Goal: Task Accomplishment & Management: Complete application form

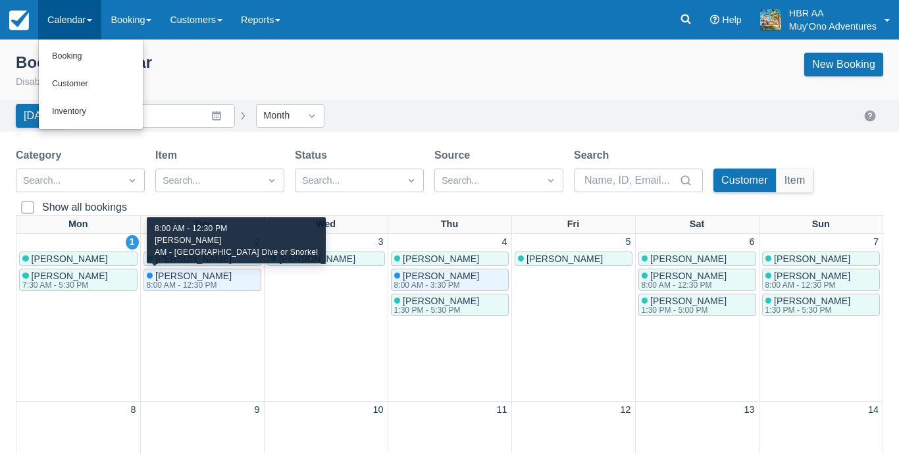
scroll to position [87, 0]
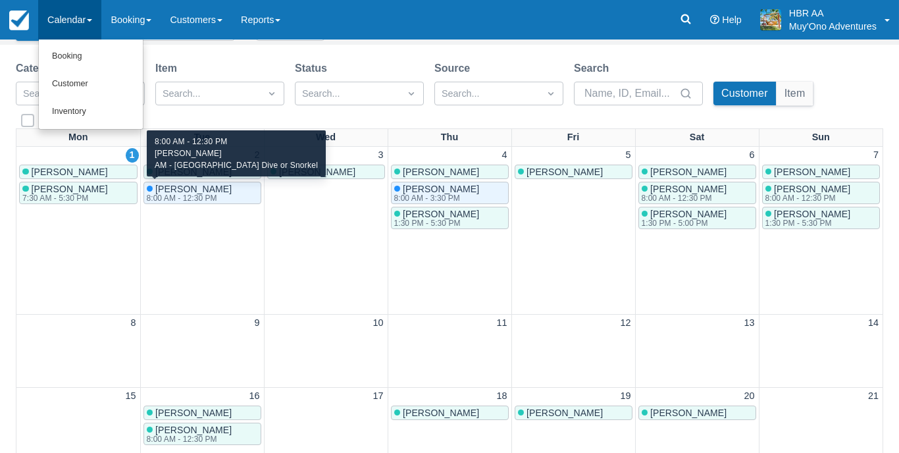
click at [215, 197] on div "8:00 AM - 12:30 PM" at bounding box center [188, 198] width 83 height 8
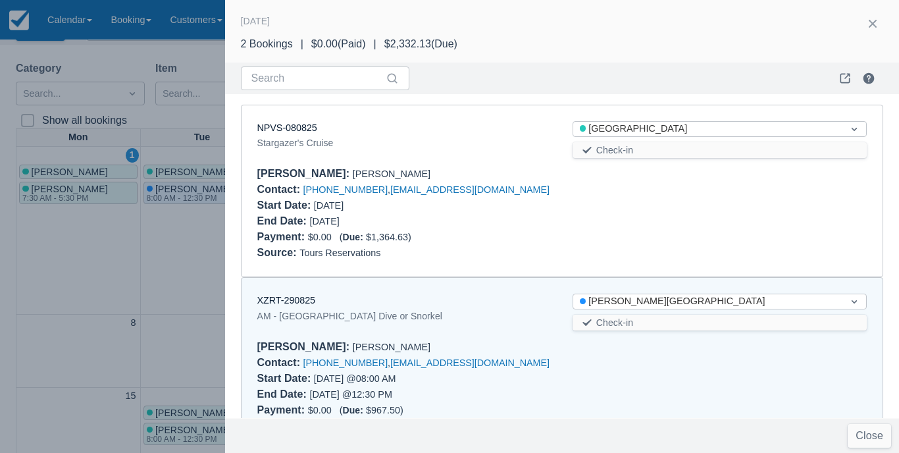
scroll to position [41, 0]
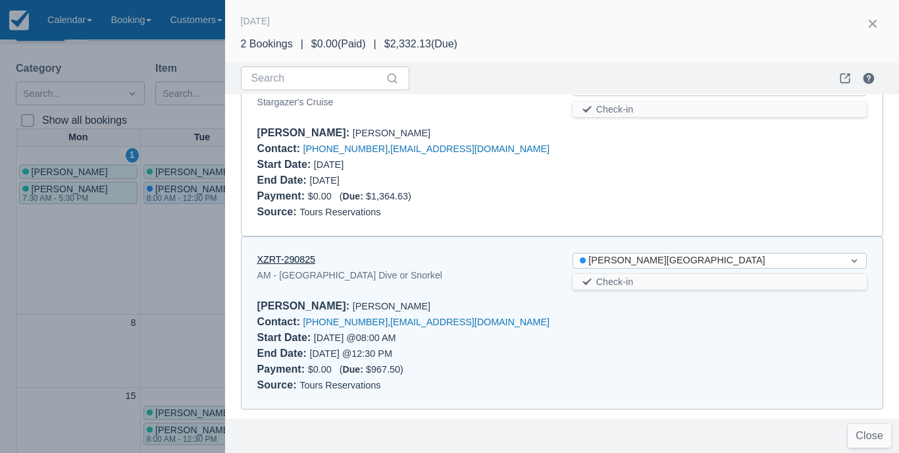
click at [309, 260] on link "XZRT-290825" at bounding box center [286, 259] width 59 height 11
click at [878, 18] on button "button" at bounding box center [872, 23] width 21 height 21
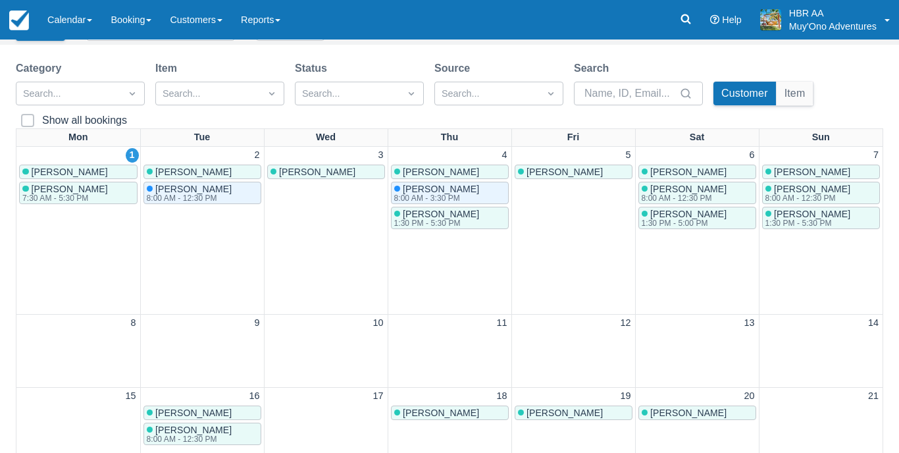
scroll to position [0, 0]
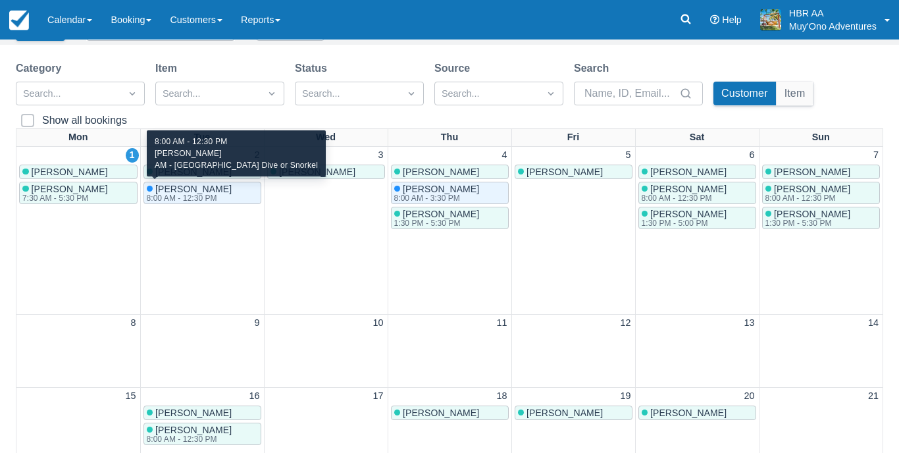
click at [219, 195] on div "8:00 AM - 12:30 PM" at bounding box center [188, 198] width 83 height 8
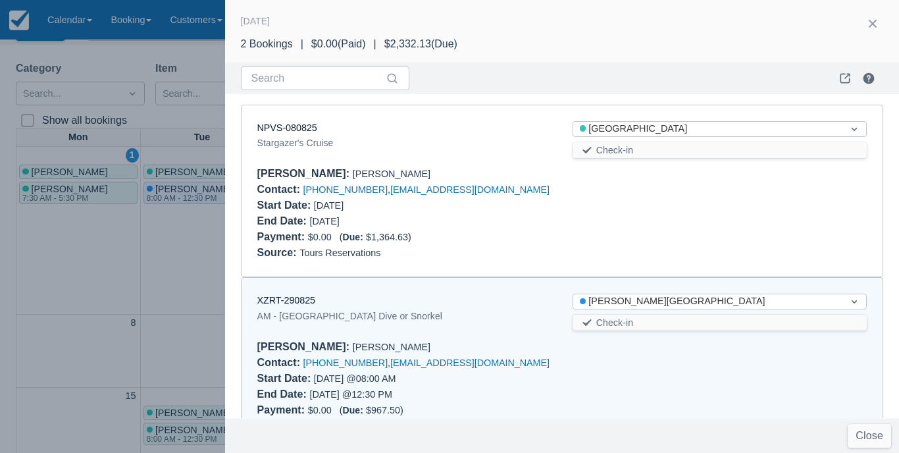
scroll to position [41, 0]
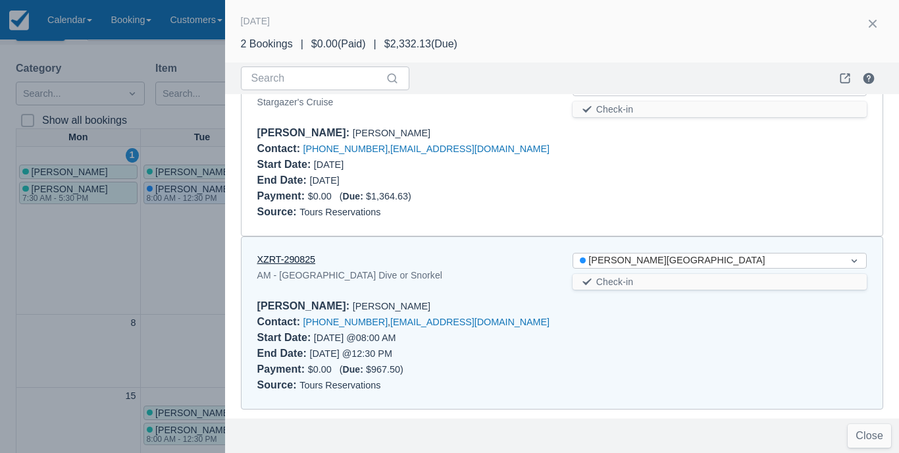
click at [289, 255] on link "XZRT-290825" at bounding box center [286, 259] width 59 height 11
click at [881, 28] on button "button" at bounding box center [872, 23] width 21 height 21
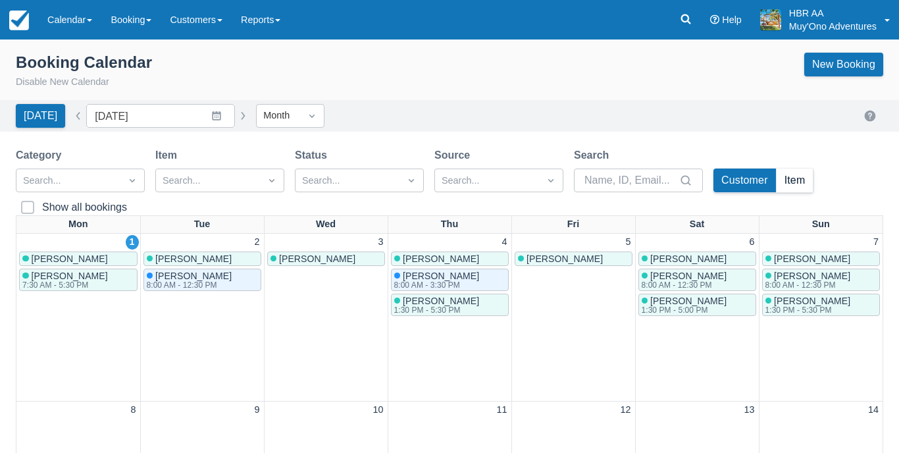
scroll to position [0, 0]
click at [838, 65] on link "New Booking" at bounding box center [843, 65] width 79 height 24
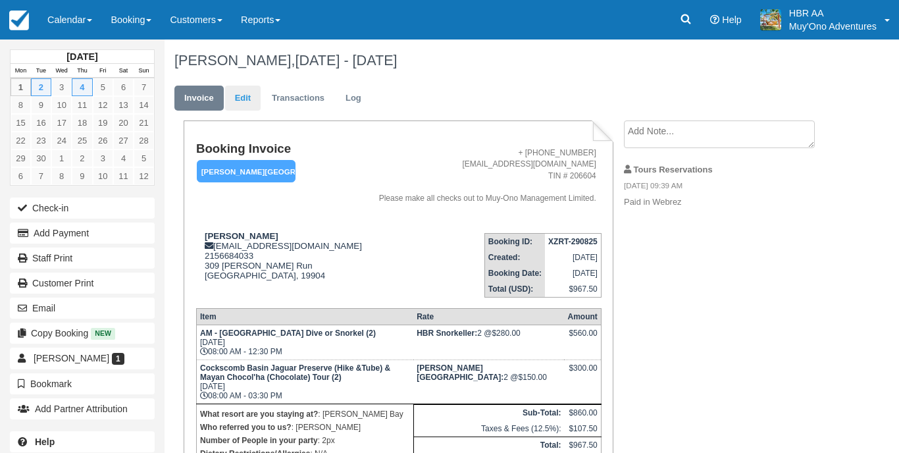
click at [238, 97] on link "Edit" at bounding box center [243, 99] width 36 height 26
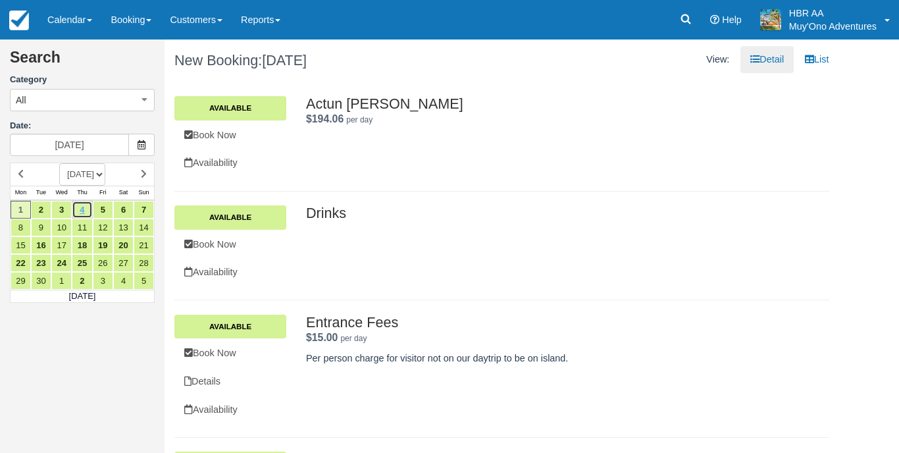
click at [80, 207] on link "4" at bounding box center [82, 210] width 20 height 18
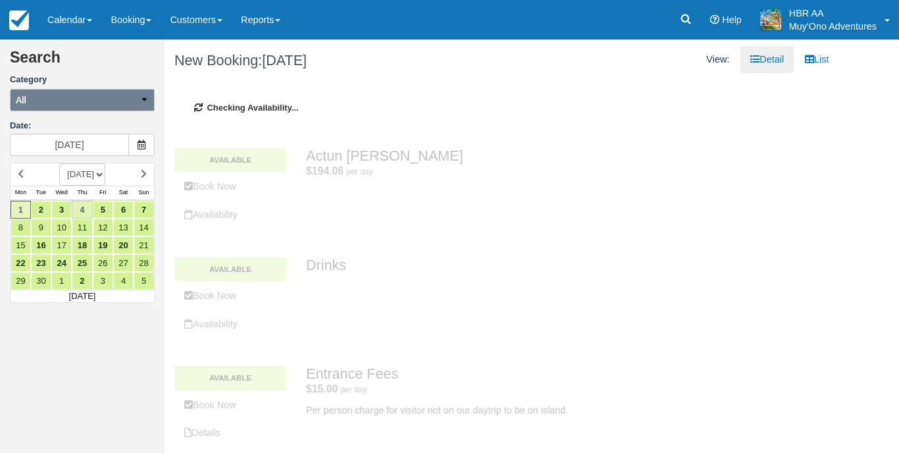
click at [121, 98] on button "All" at bounding box center [82, 100] width 145 height 22
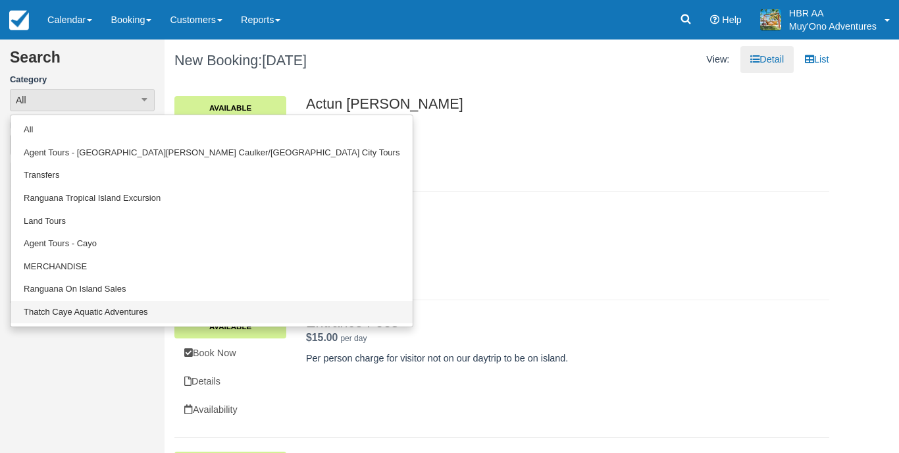
click at [93, 308] on link "Thatch Caye Aquatic Adventures" at bounding box center [212, 312] width 402 height 23
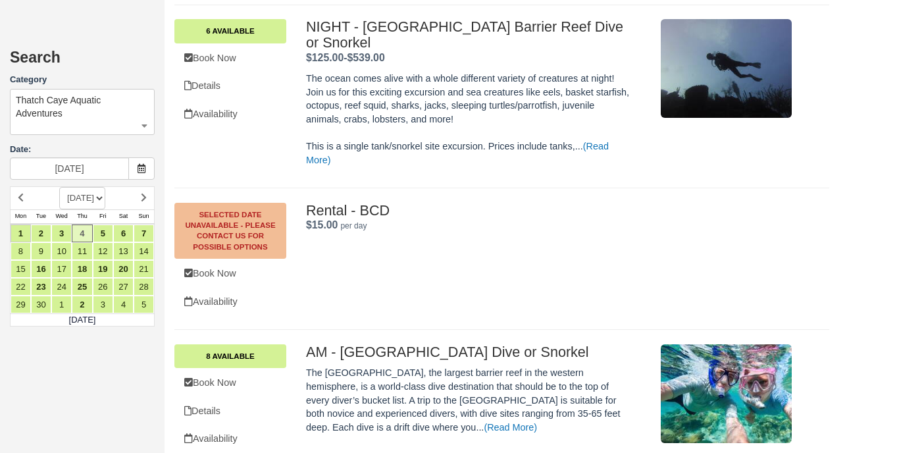
scroll to position [1337, 0]
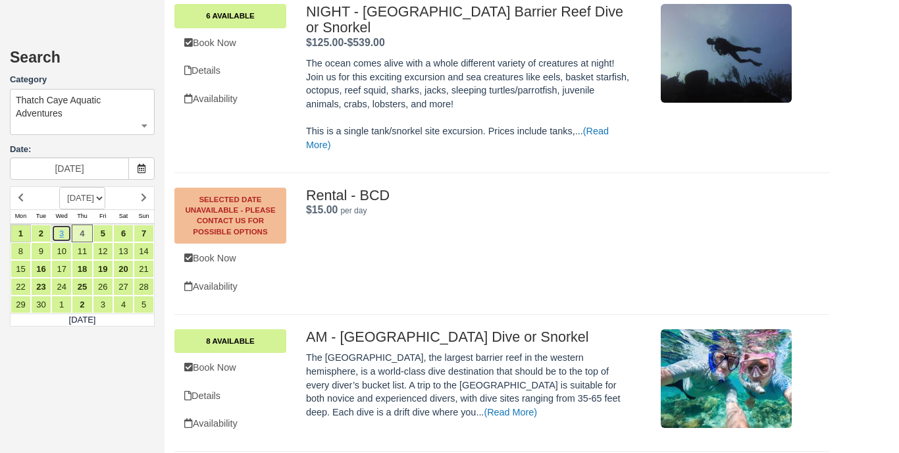
click at [61, 232] on link "3" at bounding box center [61, 233] width 20 height 18
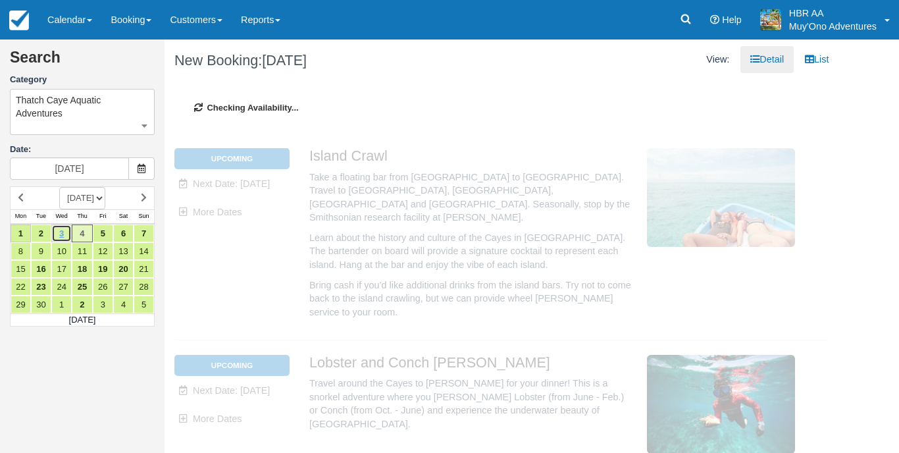
type input "09/03/25"
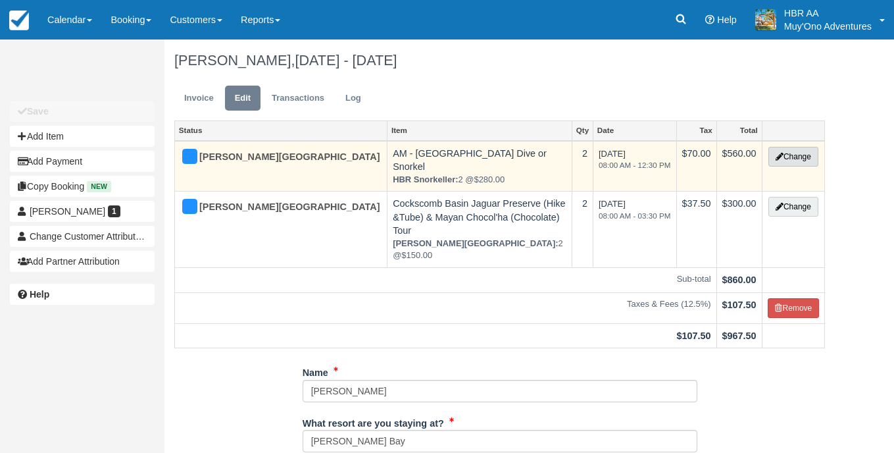
click at [809, 161] on button "Change" at bounding box center [794, 157] width 50 height 20
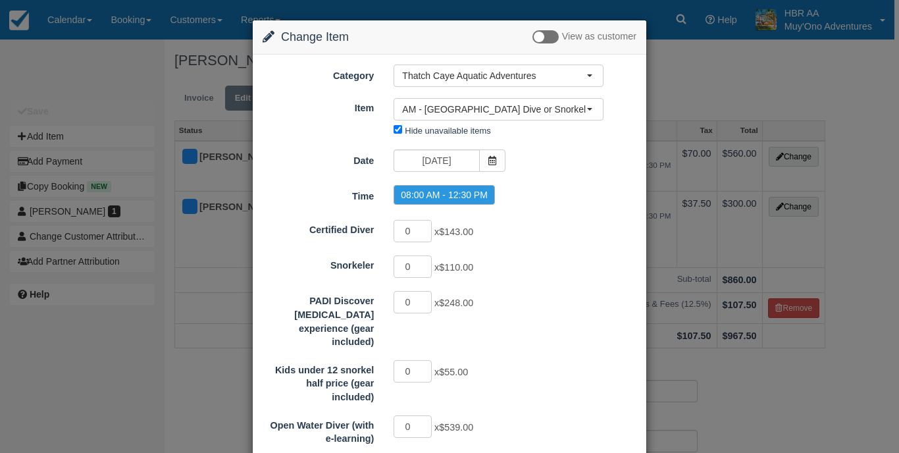
click at [226, 165] on div "Change Item Add Item View as customer Category Thatch Caye Aquatic Adventures A…" at bounding box center [449, 226] width 899 height 453
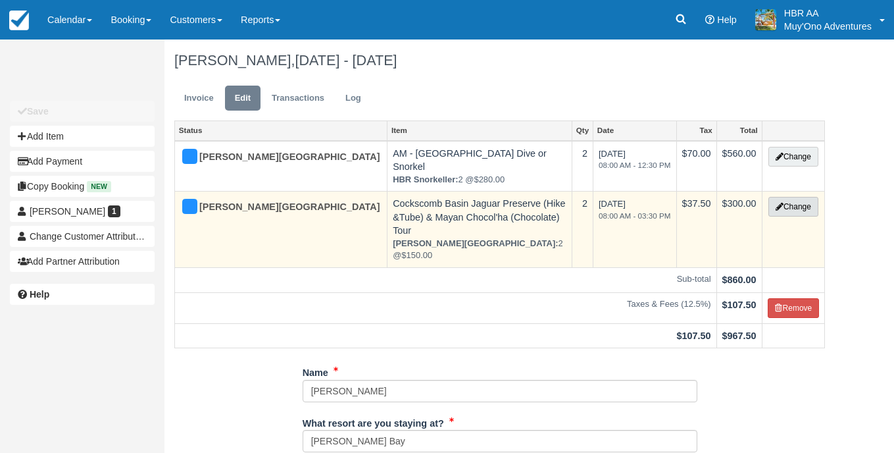
click at [811, 197] on button "Change" at bounding box center [794, 207] width 50 height 20
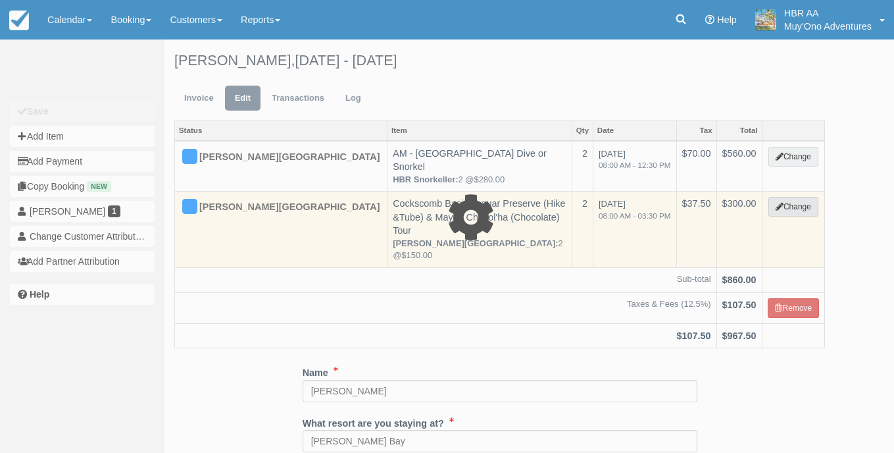
select select "15"
type input "300.00"
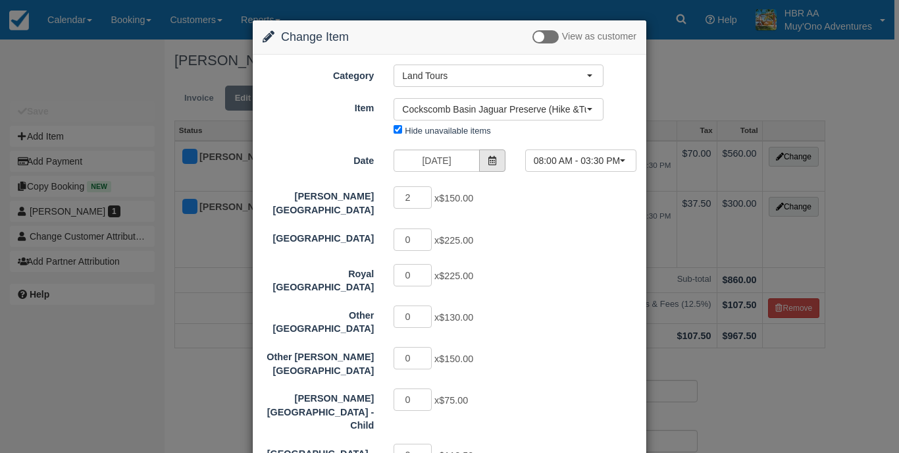
click at [495, 157] on span at bounding box center [492, 160] width 26 height 22
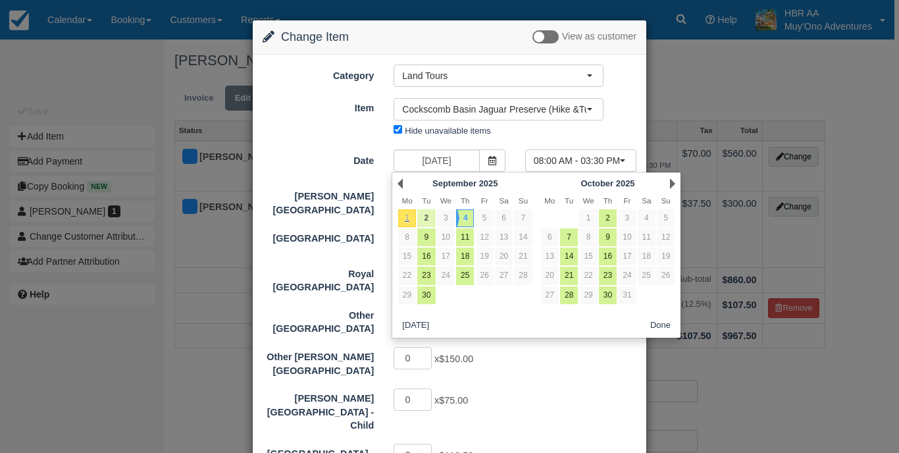
click at [432, 220] on link "2" at bounding box center [426, 218] width 18 height 18
type input "[DATE]"
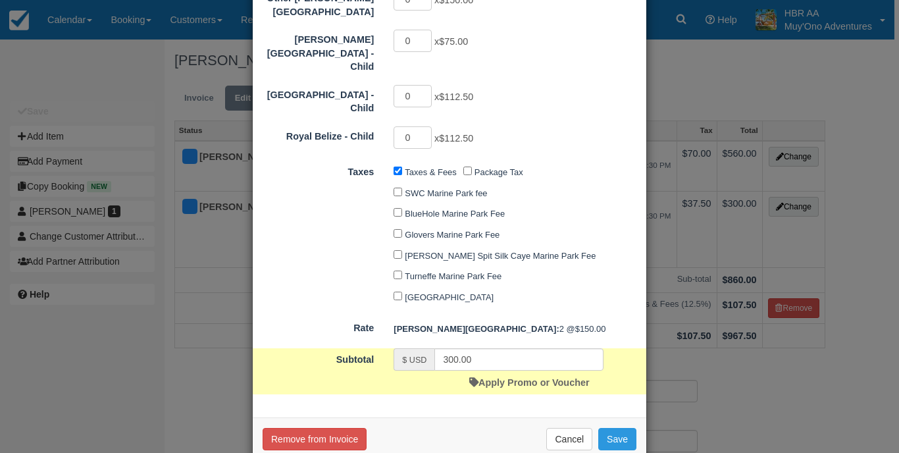
scroll to position [339, 0]
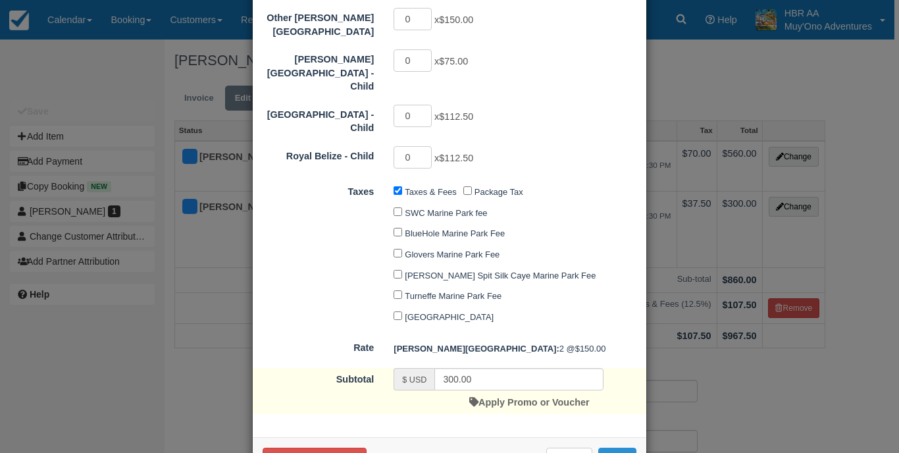
click at [609, 448] on button "Save" at bounding box center [617, 459] width 38 height 22
checkbox input "false"
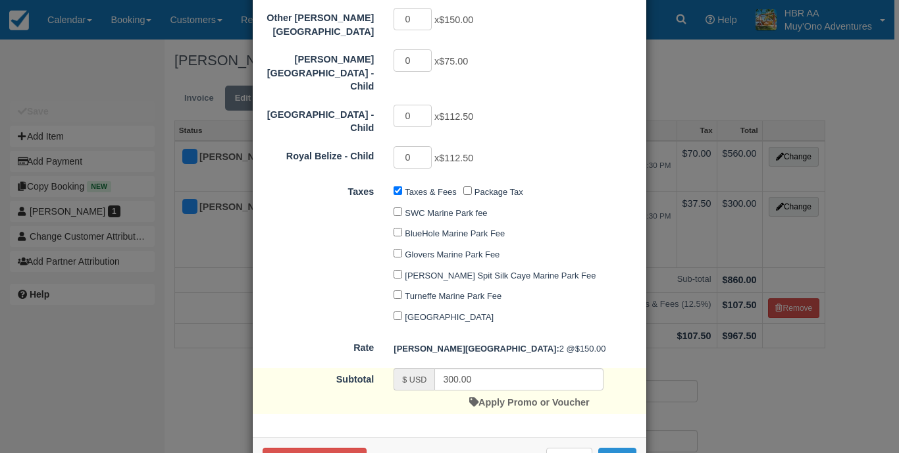
checkbox input "false"
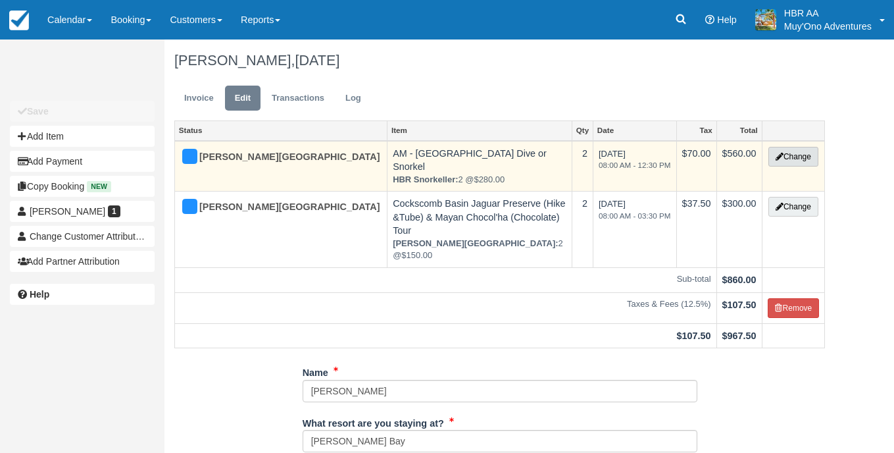
click at [812, 152] on button "Change" at bounding box center [794, 157] width 50 height 20
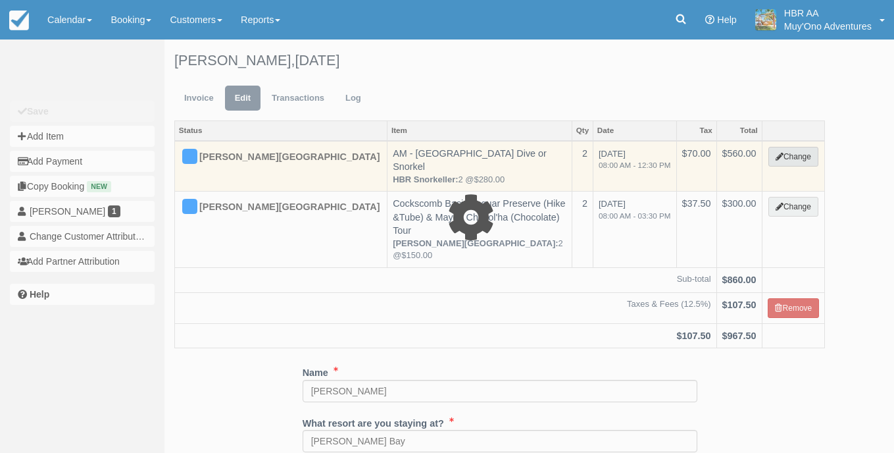
select select "64"
type input "560.00"
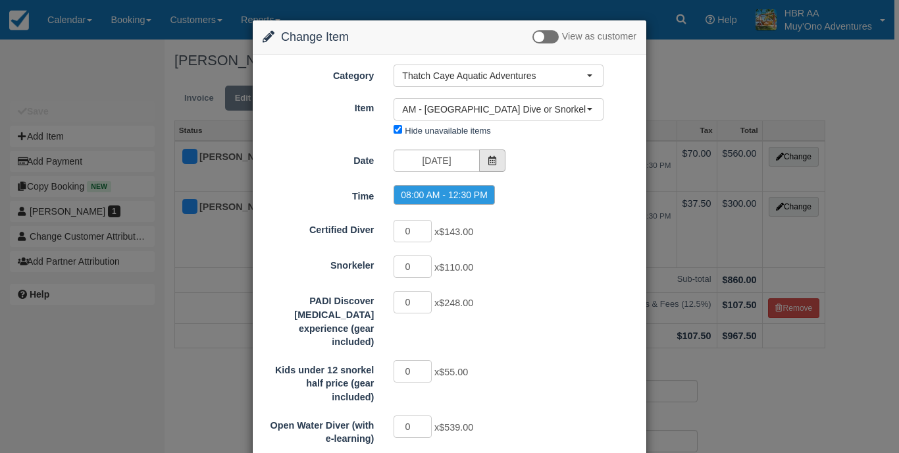
click at [488, 159] on icon at bounding box center [492, 160] width 9 height 9
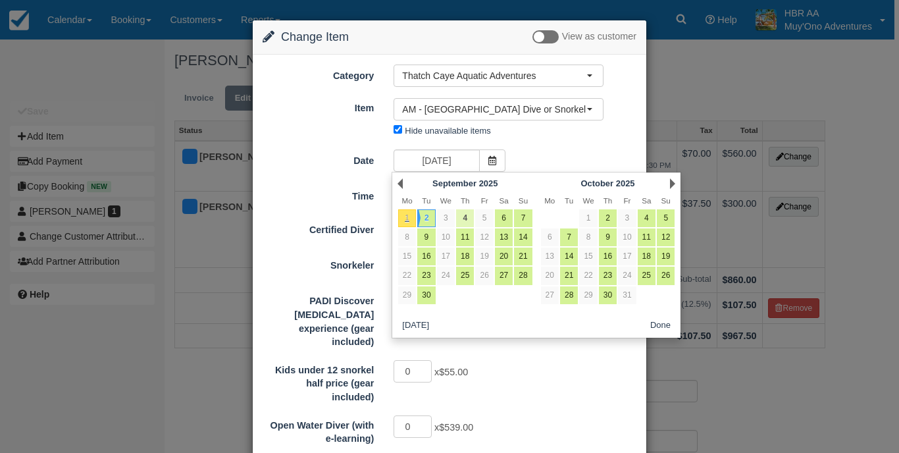
click at [467, 215] on link "4" at bounding box center [465, 218] width 18 height 18
type input "[DATE]"
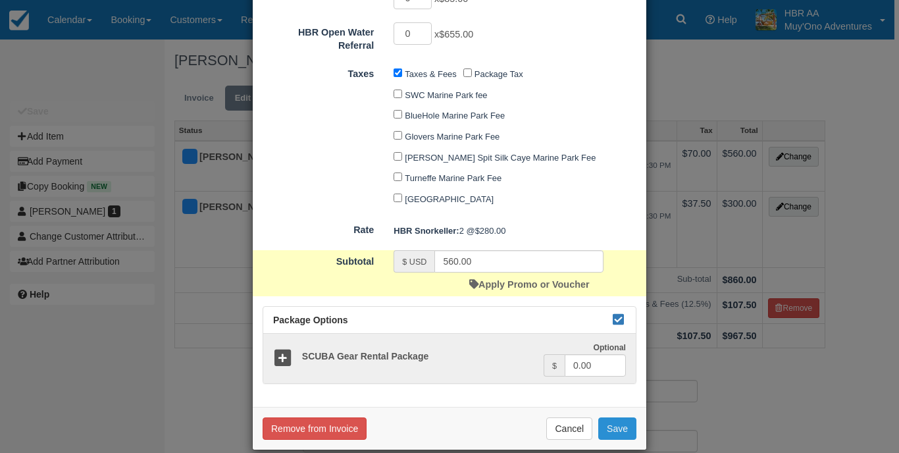
scroll to position [724, 0]
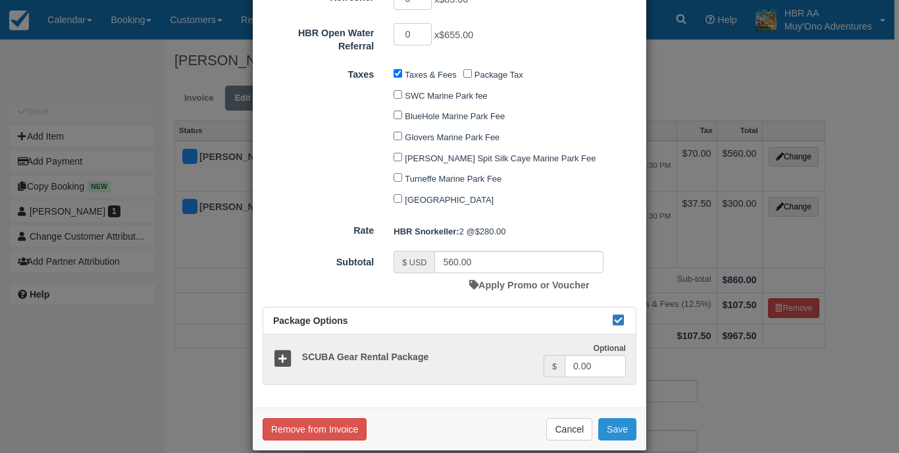
click at [625, 418] on button "Save" at bounding box center [617, 429] width 38 height 22
checkbox input "false"
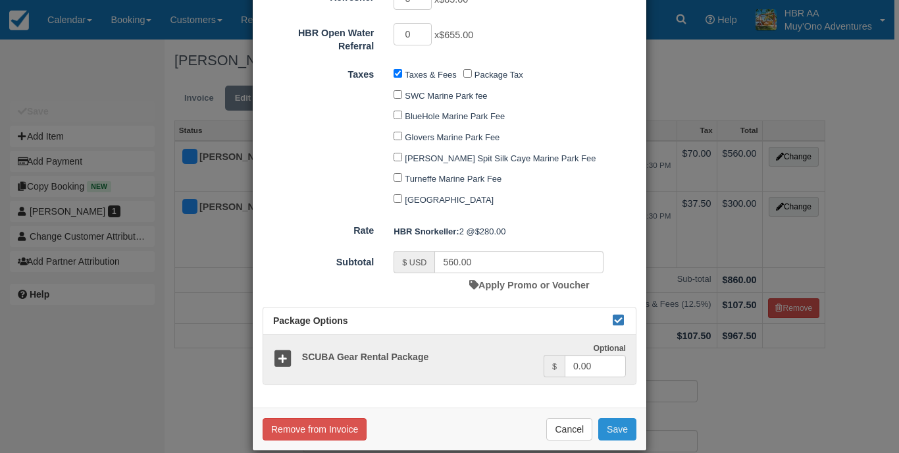
checkbox input "false"
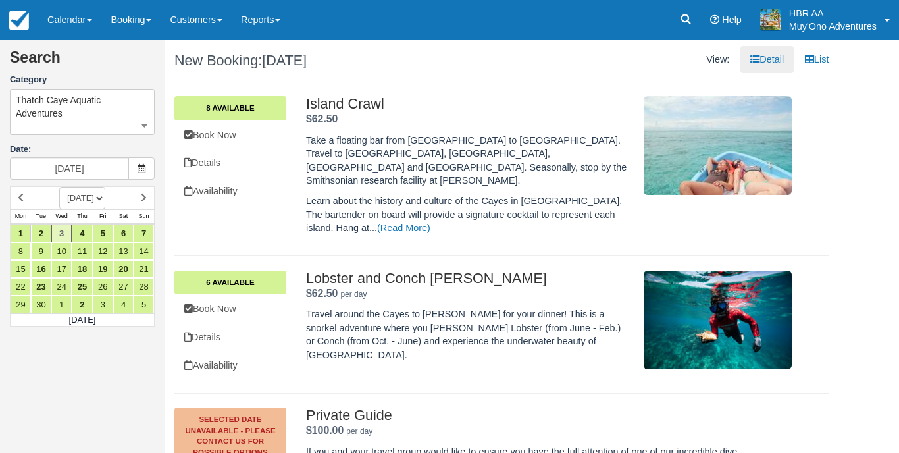
click at [112, 115] on span "Thatch Caye Aquatic Adventures" at bounding box center [82, 106] width 133 height 26
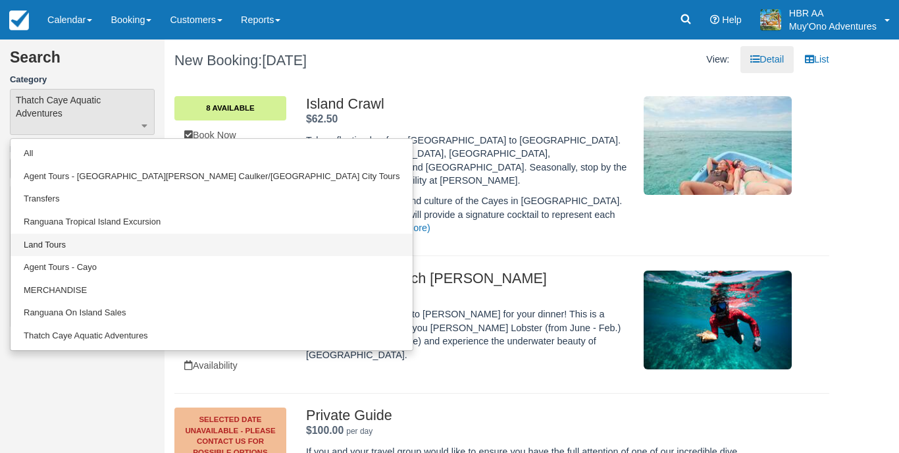
click at [95, 236] on link "Land Tours" at bounding box center [212, 245] width 402 height 23
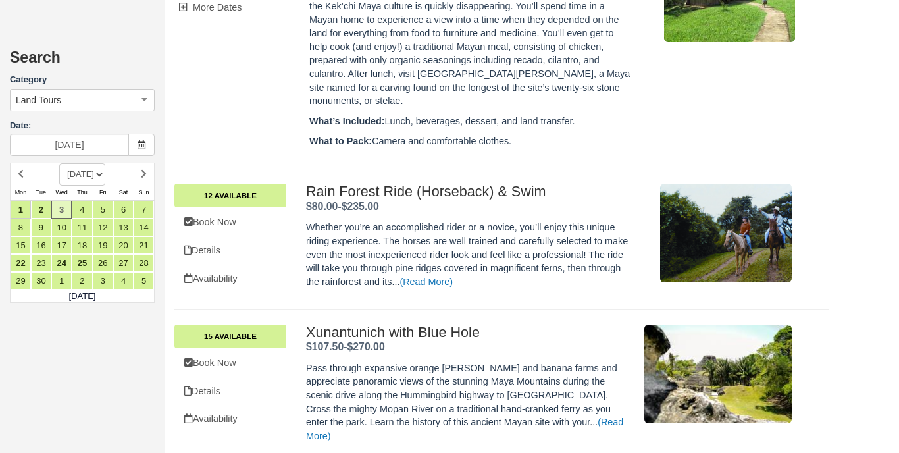
scroll to position [2975, 0]
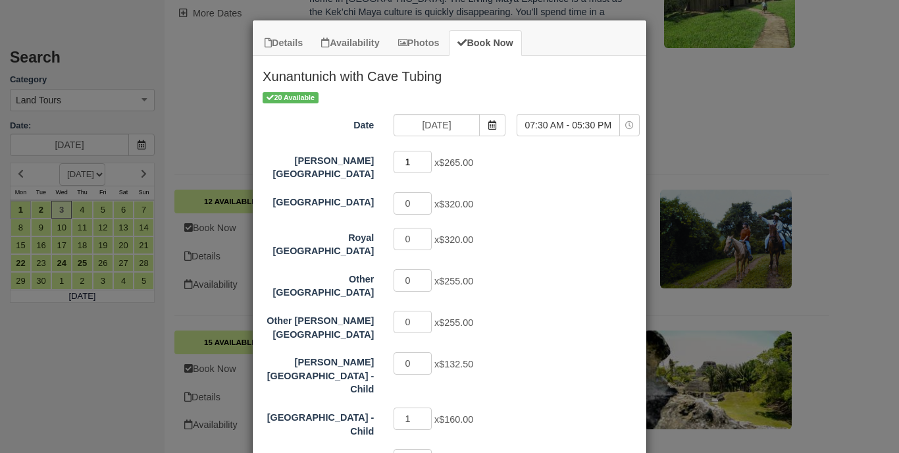
click at [427, 159] on input "1" at bounding box center [413, 162] width 38 height 22
type input "2"
click at [427, 159] on input "2" at bounding box center [413, 162] width 38 height 22
click at [516, 218] on div "Hopkins Bay Resort 2 x $265.00 Thatch Caye Resort 0 x $320.00 Royal Belize 0 x …" at bounding box center [450, 311] width 374 height 324
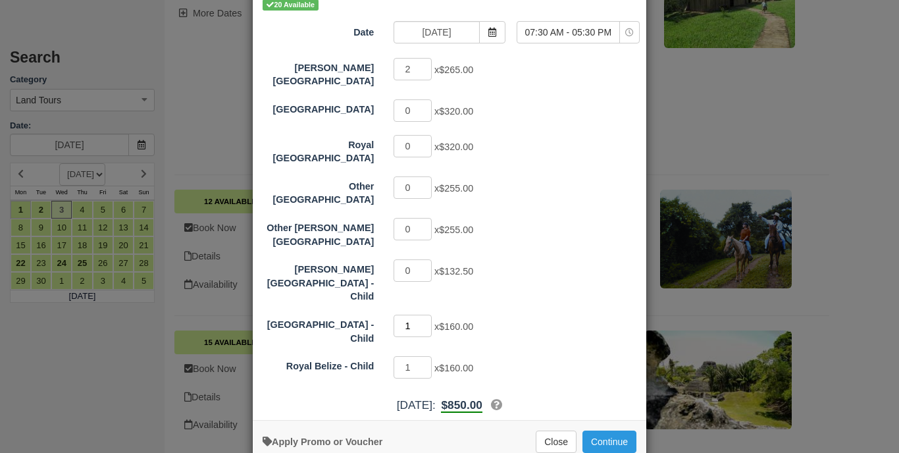
type input "0"
click at [425, 315] on input "0" at bounding box center [413, 326] width 38 height 22
type input "0"
click at [428, 356] on input "0" at bounding box center [413, 367] width 38 height 22
click at [605, 430] on button "Continue" at bounding box center [609, 441] width 54 height 22
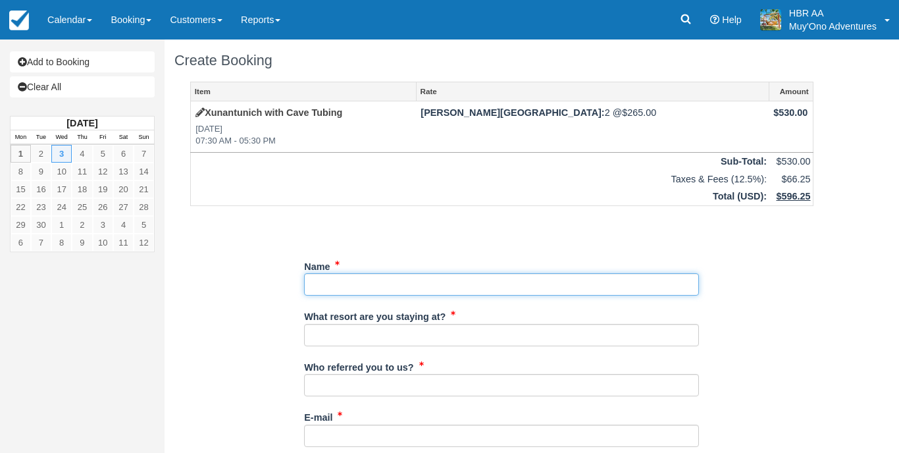
click at [531, 279] on input "Name" at bounding box center [501, 284] width 395 height 22
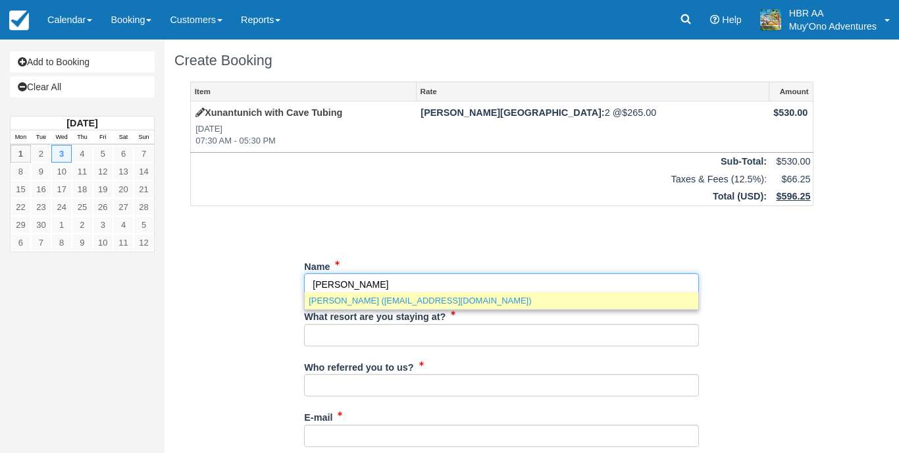
click at [495, 305] on link "Kenya Boulware (kenya.awynn@gmail.com)" at bounding box center [502, 300] width 394 height 16
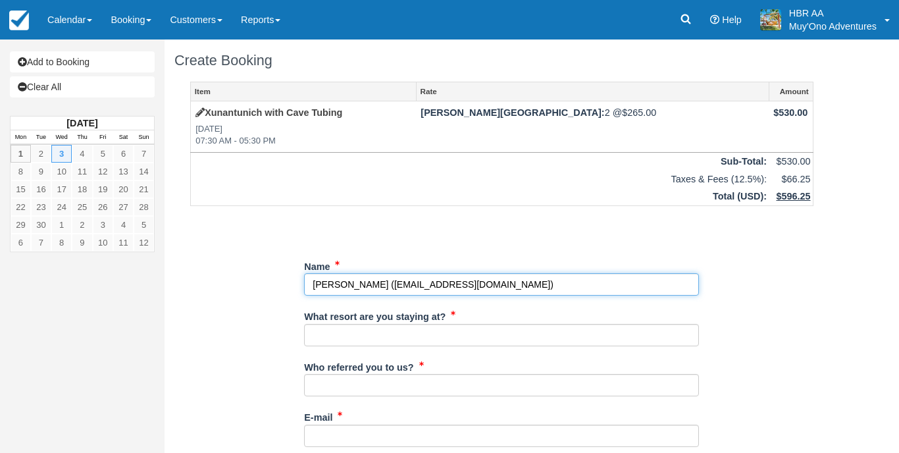
type input "[PERSON_NAME]"
type input "[EMAIL_ADDRESS][DOMAIN_NAME]"
type input "+5012156684033"
type input "309 [PERSON_NAME] Run"
type input "Dover"
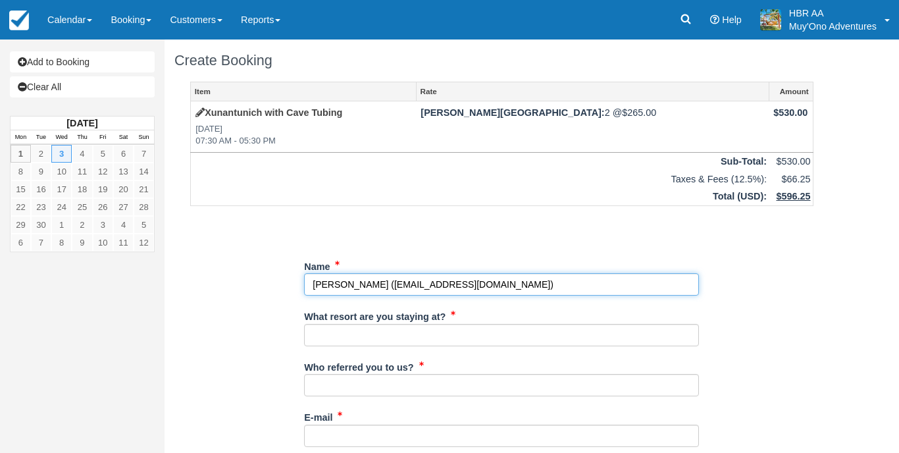
type input "19904"
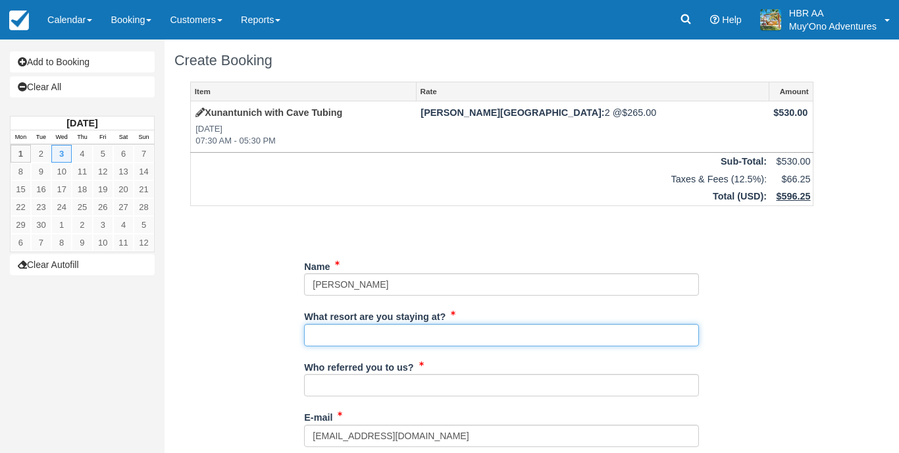
click at [429, 338] on input "What resort are you staying at?" at bounding box center [501, 335] width 395 height 22
type input "[PERSON_NAME][GEOGRAPHIC_DATA]"
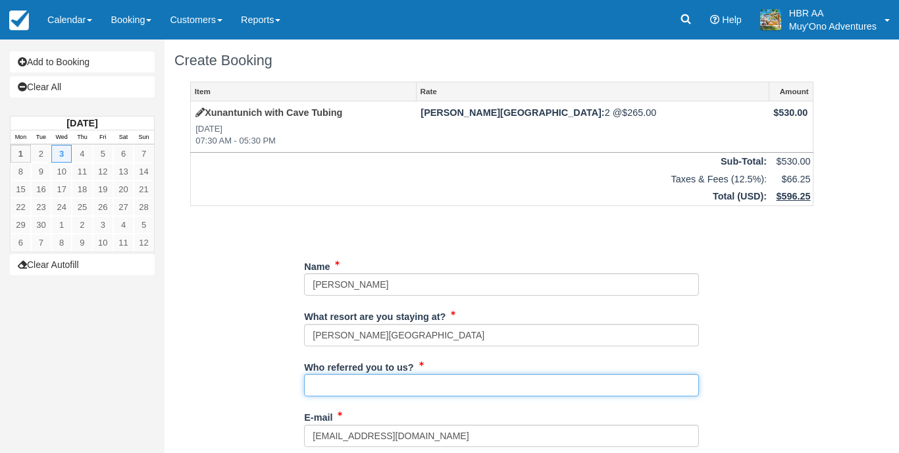
click at [462, 384] on input "Who referred you to us?" at bounding box center [501, 385] width 395 height 22
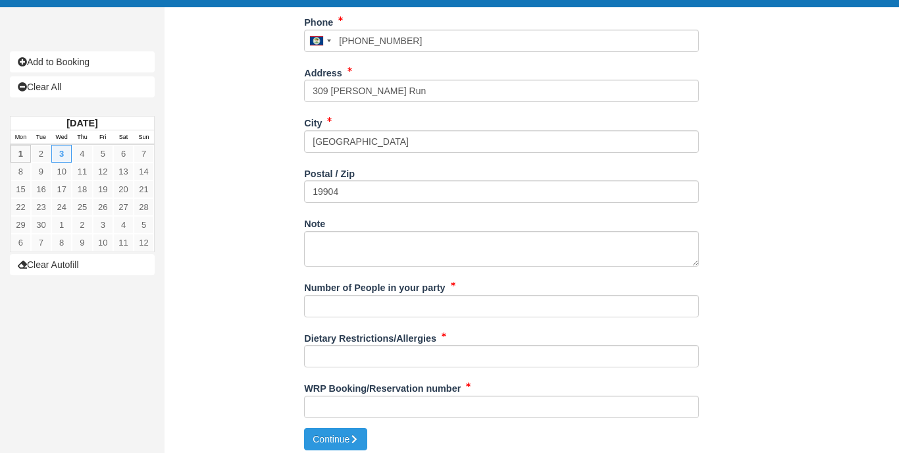
scroll to position [445, 0]
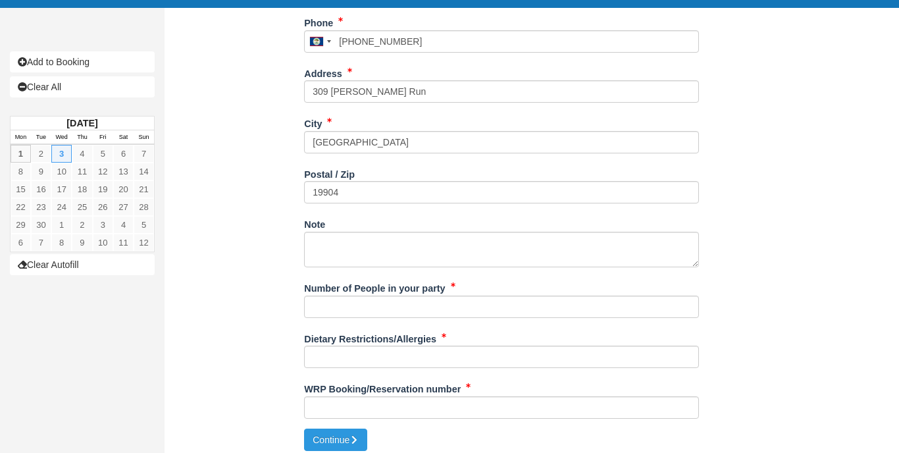
type input "K.C"
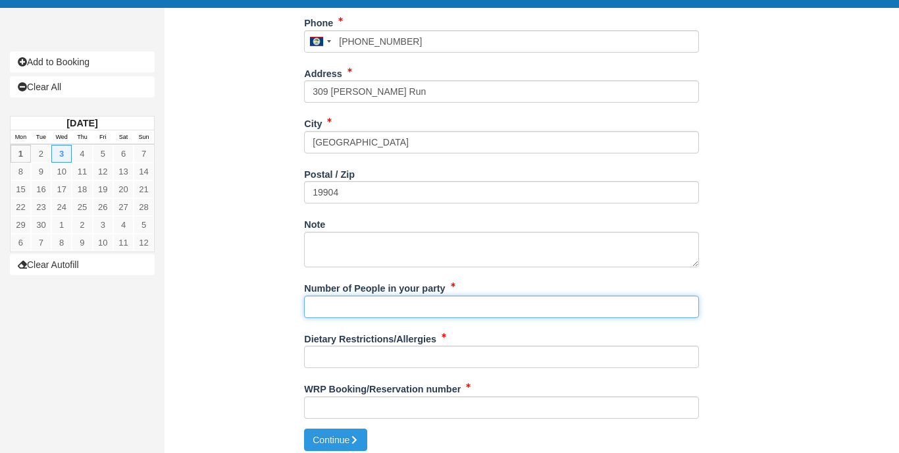
click at [446, 308] on input "Number of People in your party" at bounding box center [501, 306] width 395 height 22
type input "2px"
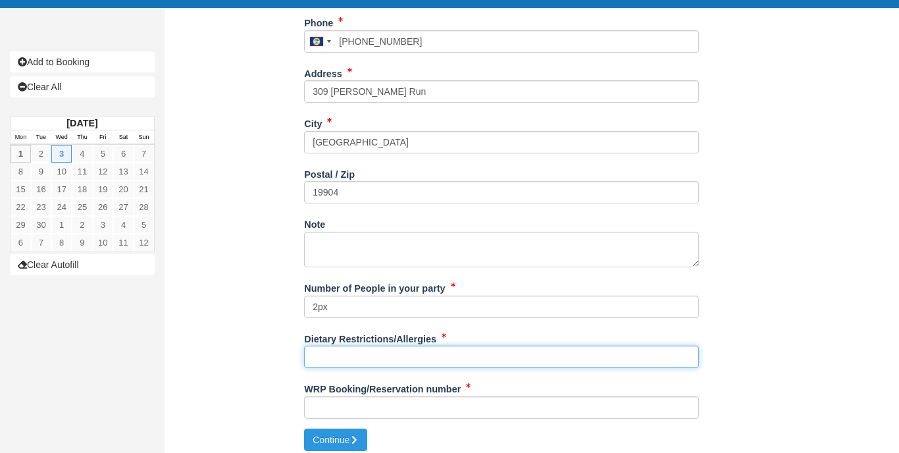
click at [492, 357] on input "Dietary Restrictions/Allergies" at bounding box center [501, 357] width 395 height 22
type input "N/A"
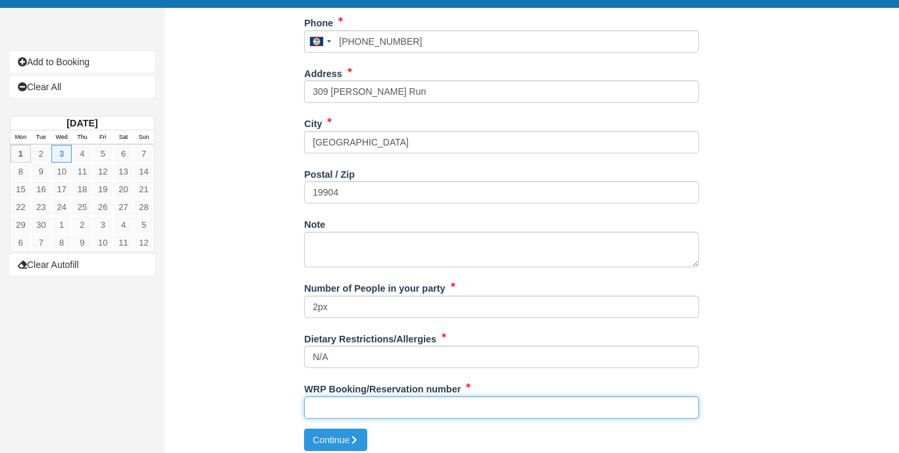
click at [485, 402] on input "WRP Booking/Reservation number" at bounding box center [501, 407] width 395 height 22
paste input "BB25082118471125"
type input "BB25082118471125"
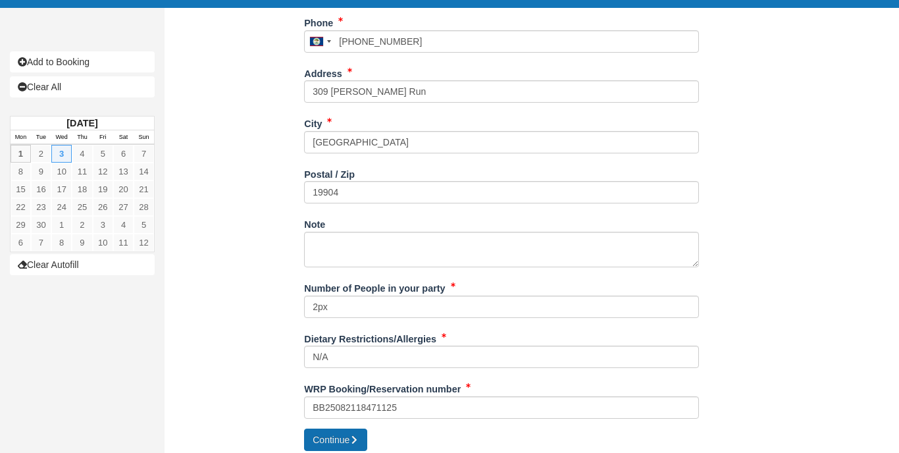
click at [336, 428] on button "Continue" at bounding box center [335, 439] width 63 height 22
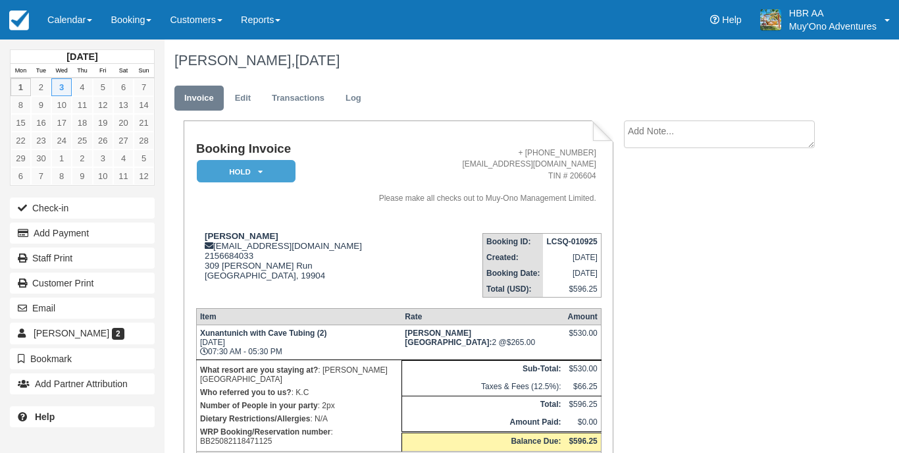
click at [265, 165] on em "HOLD" at bounding box center [246, 171] width 99 height 23
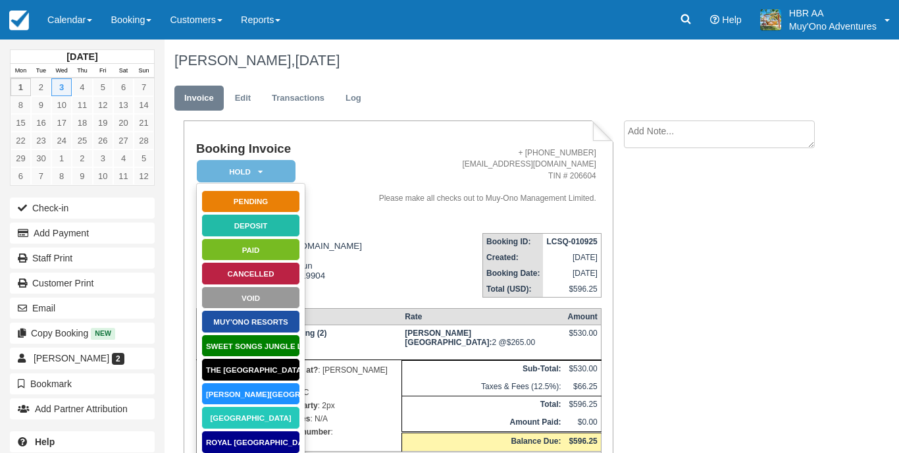
click at [247, 389] on link "[PERSON_NAME][GEOGRAPHIC_DATA]" at bounding box center [250, 393] width 99 height 23
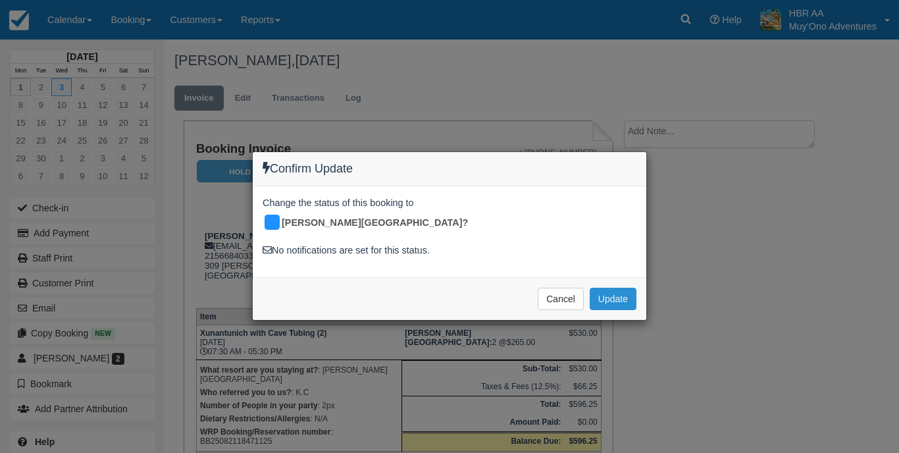
click at [620, 288] on button "Update" at bounding box center [613, 299] width 47 height 22
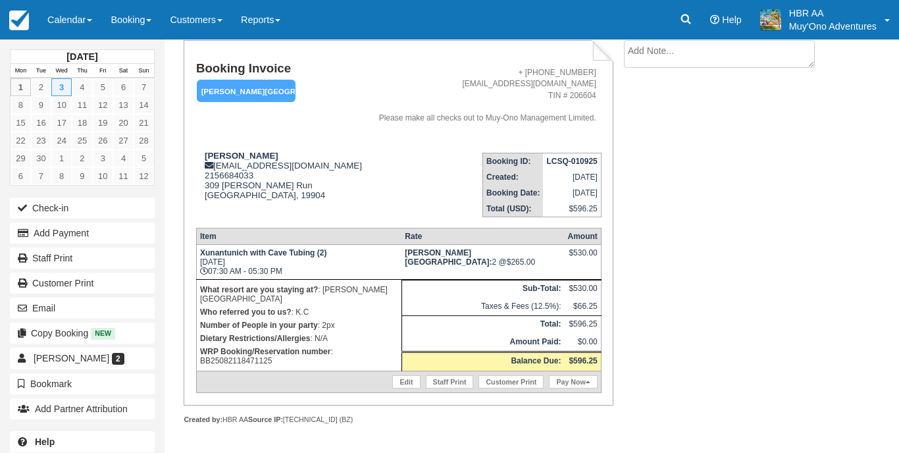
scroll to position [79, 0]
